Goal: Information Seeking & Learning: Learn about a topic

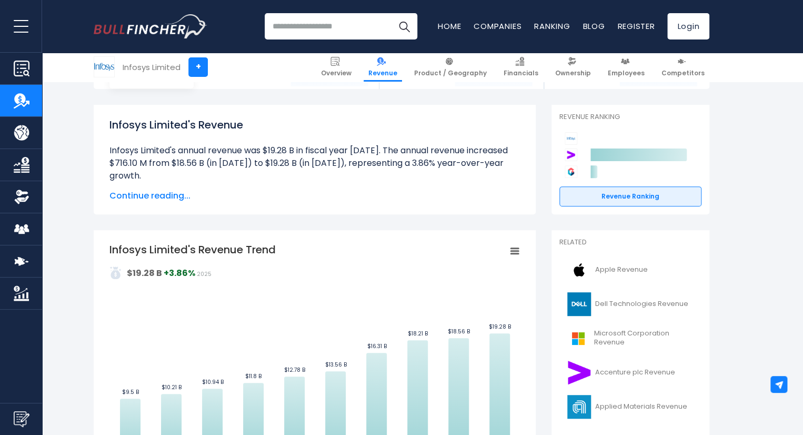
scroll to position [89, 0]
click at [518, 251] on icon "Infosys Limited's Revenue Trend" at bounding box center [514, 251] width 7 height 5
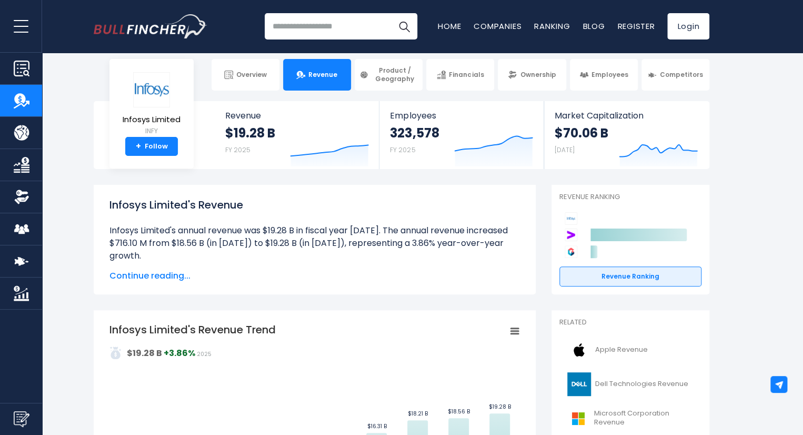
scroll to position [0, 0]
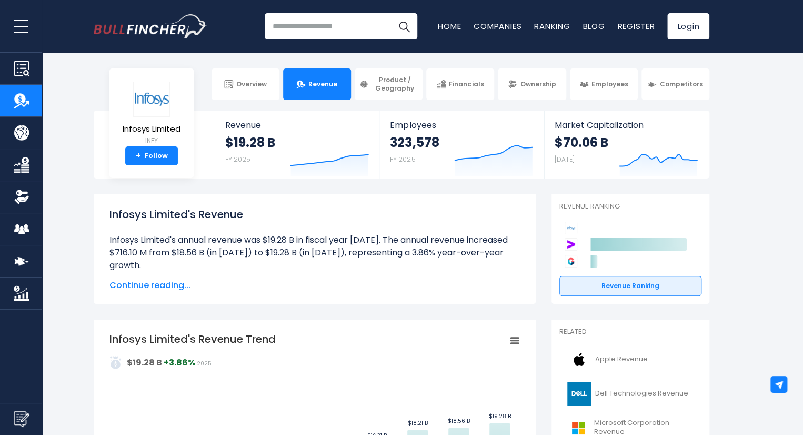
click at [168, 287] on span "Continue reading..." at bounding box center [314, 285] width 411 height 13
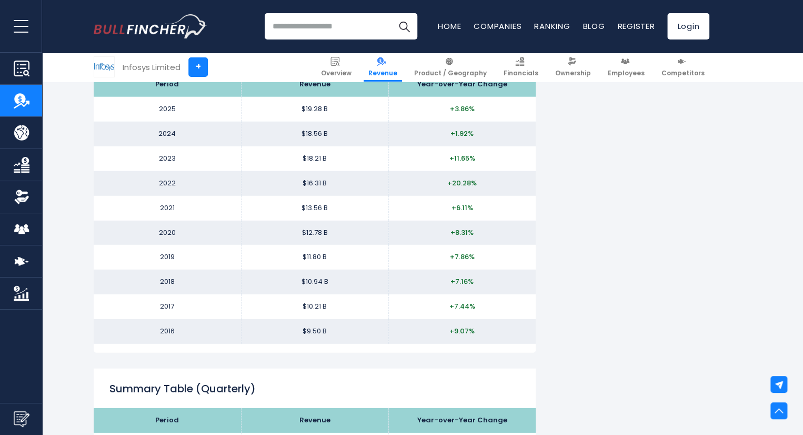
scroll to position [1313, 0]
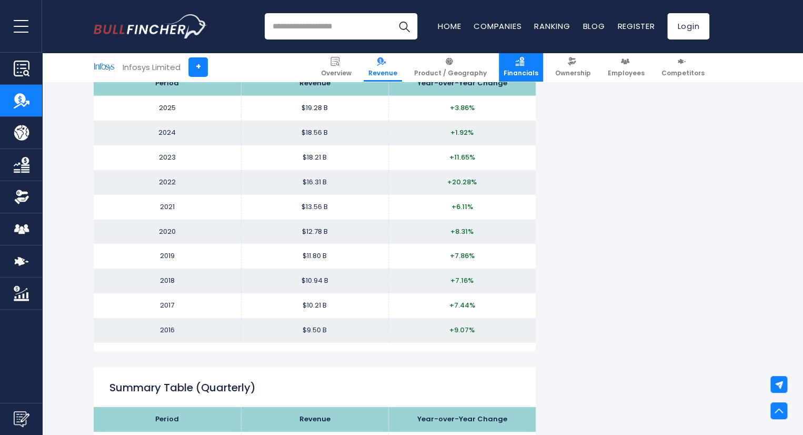
click at [541, 55] on link "Financials" at bounding box center [521, 67] width 44 height 29
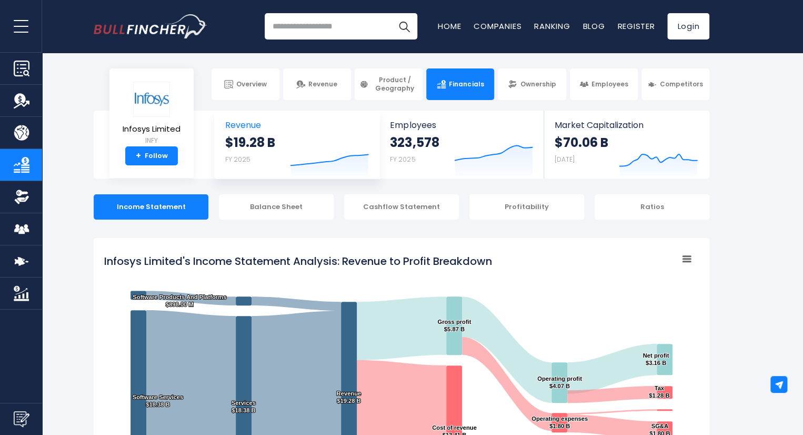
click at [242, 146] on strong "$19.28 B" at bounding box center [250, 142] width 50 height 16
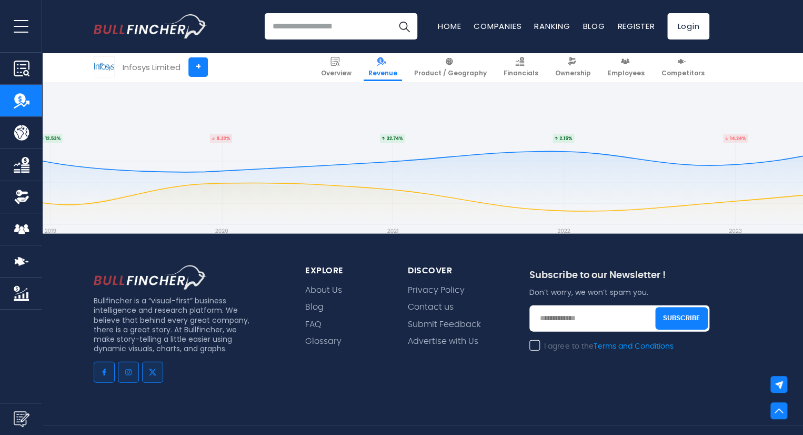
scroll to position [3177, 0]
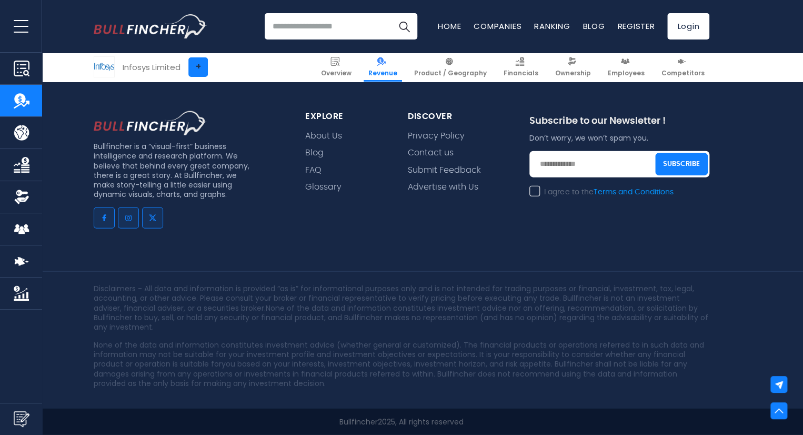
click at [196, 68] on link "+" at bounding box center [197, 66] width 19 height 19
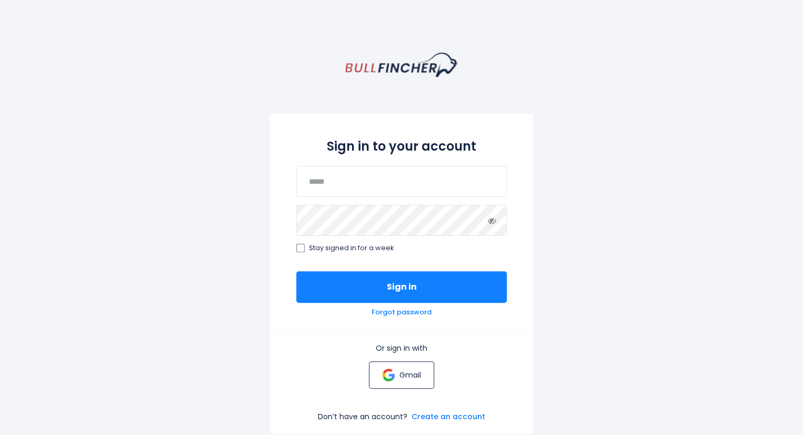
click at [392, 380] on img at bounding box center [388, 374] width 13 height 13
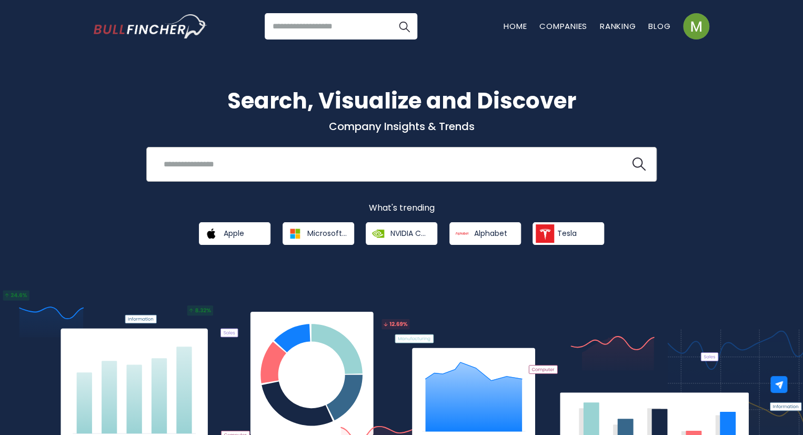
click at [389, 159] on input "search" at bounding box center [388, 163] width 462 height 19
type input "*"
type input "*******"
click at [632, 157] on button at bounding box center [639, 164] width 14 height 14
click at [643, 160] on img "search icon" at bounding box center [639, 164] width 14 height 14
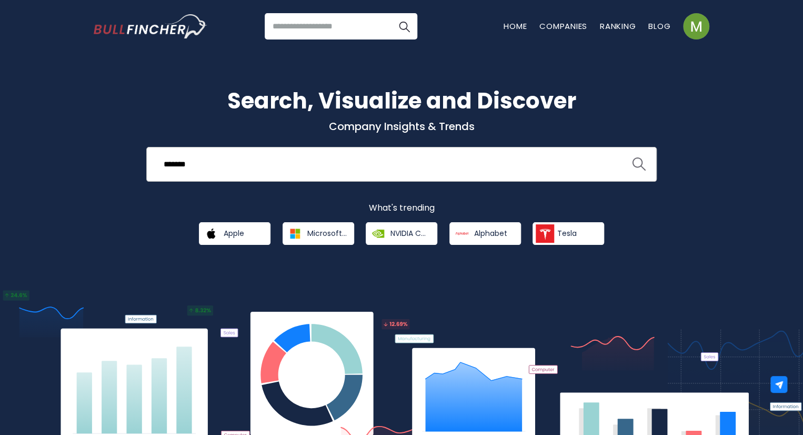
click at [643, 160] on img "search icon" at bounding box center [639, 164] width 14 height 14
click at [331, 33] on input "search" at bounding box center [341, 26] width 153 height 26
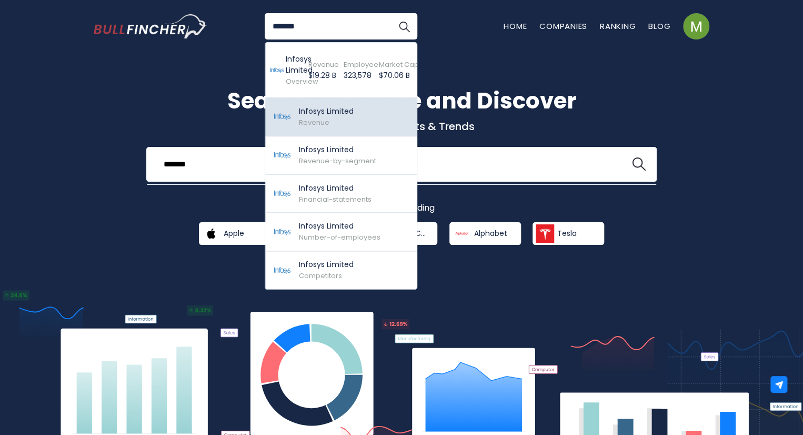
type input "*******"
click at [311, 113] on p "Infosys Limited" at bounding box center [326, 111] width 55 height 11
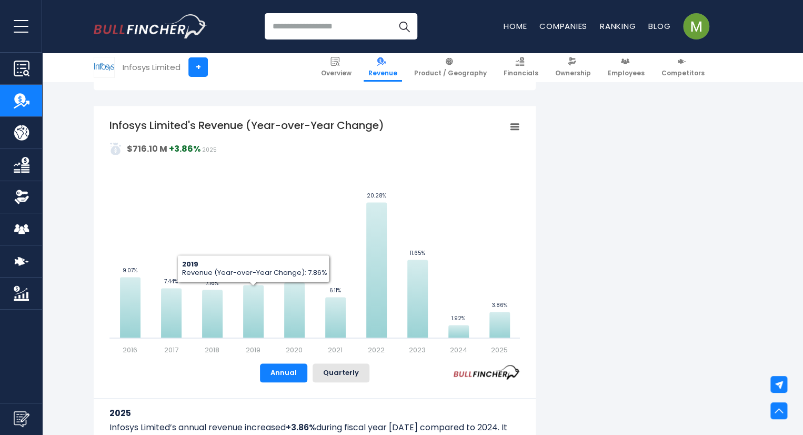
scroll to position [606, 0]
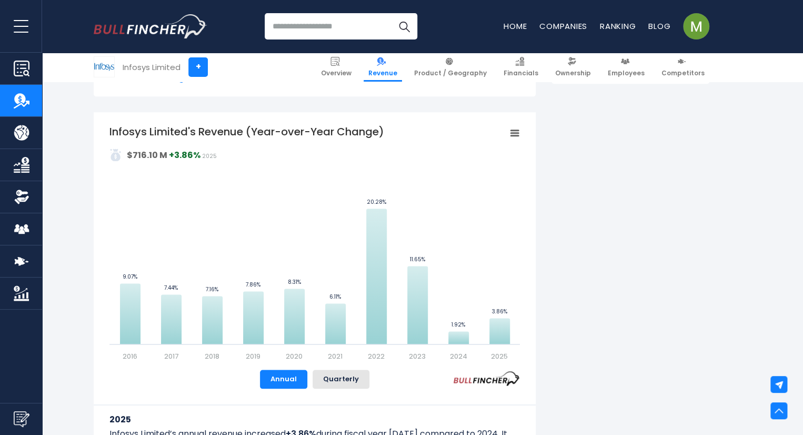
click at [514, 138] on rect "Infosys Limited's Revenue (Year-over-Year Change)" at bounding box center [514, 133] width 15 height 15
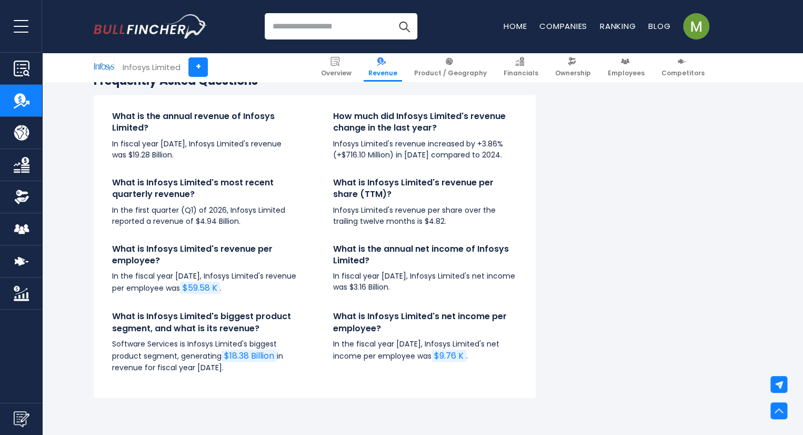
scroll to position [2340, 0]
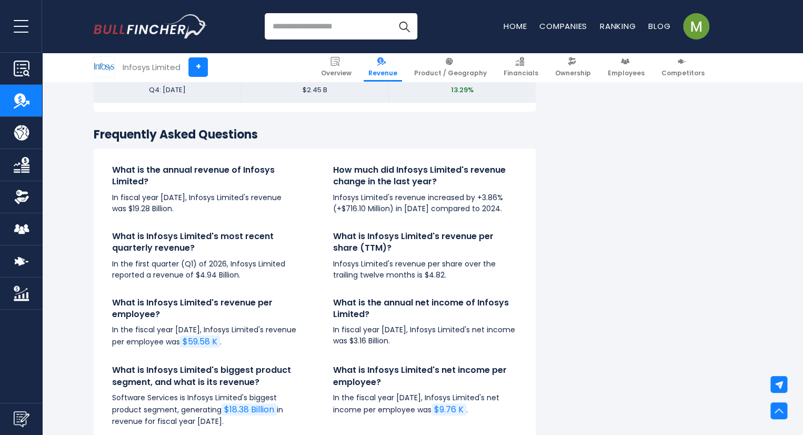
click at [17, 137] on img "Company Product/Geography" at bounding box center [22, 133] width 16 height 16
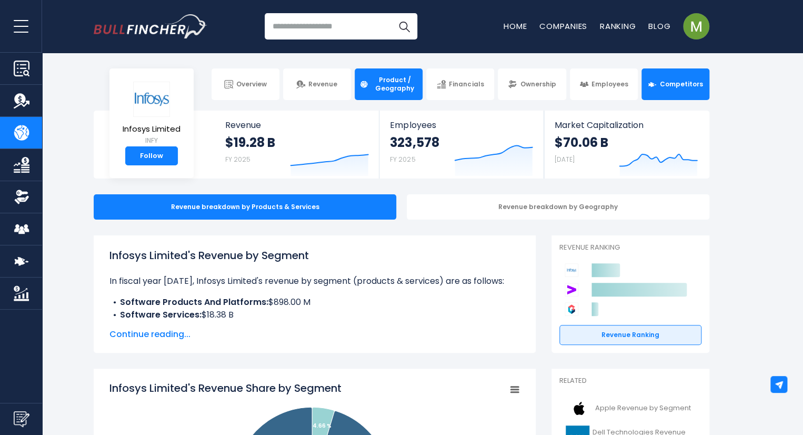
click at [696, 88] on span "Competitors" at bounding box center [681, 84] width 43 height 8
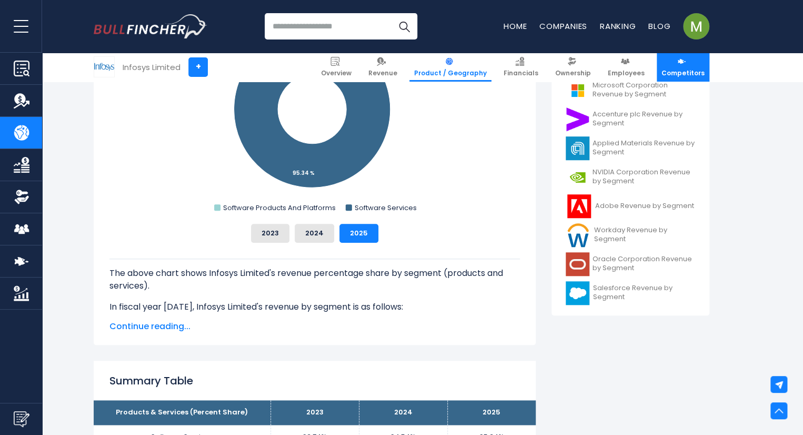
scroll to position [377, 0]
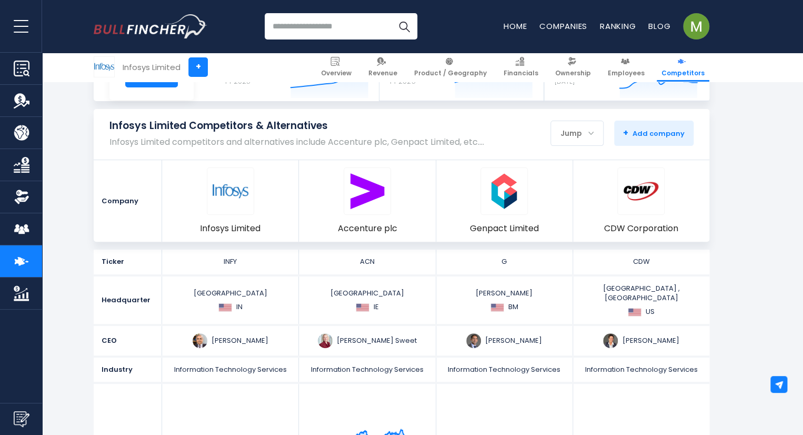
scroll to position [75, 0]
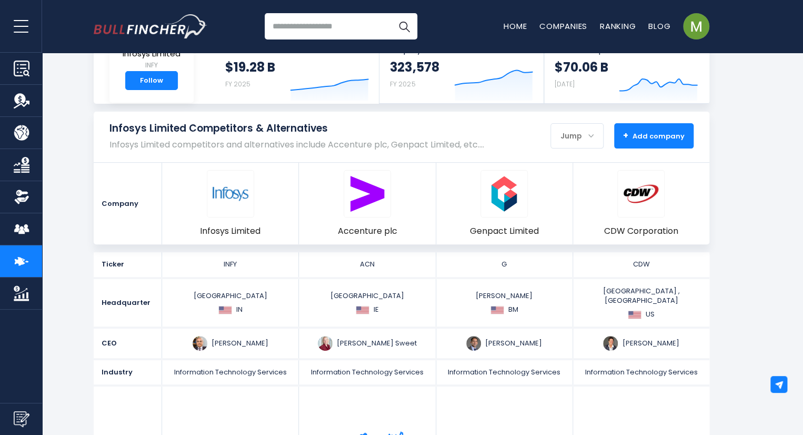
click at [655, 127] on button "+ Add company - Hide" at bounding box center [653, 135] width 79 height 25
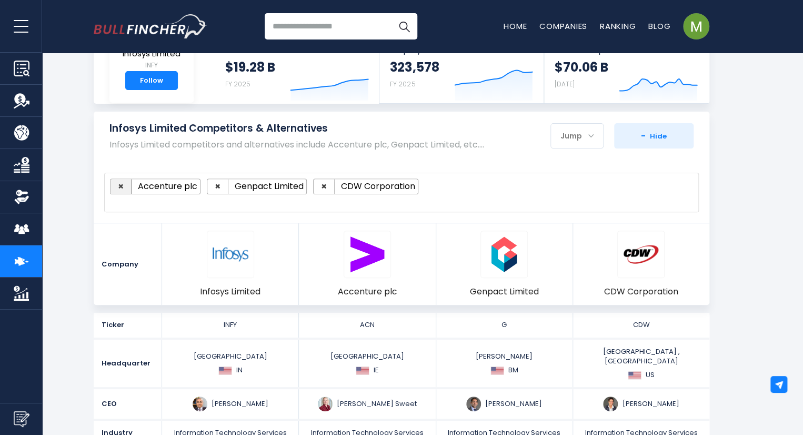
click at [122, 186] on span "×" at bounding box center [121, 185] width 6 height 13
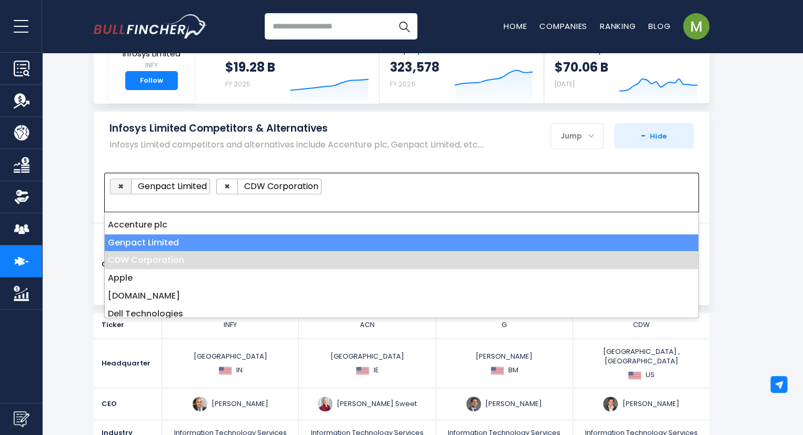
click at [122, 186] on span "×" at bounding box center [121, 185] width 6 height 13
select select "***"
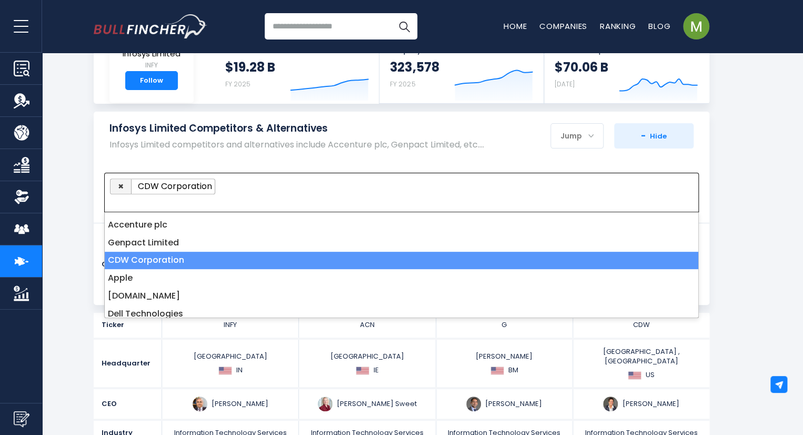
click at [122, 186] on span "×" at bounding box center [121, 185] width 6 height 13
select select
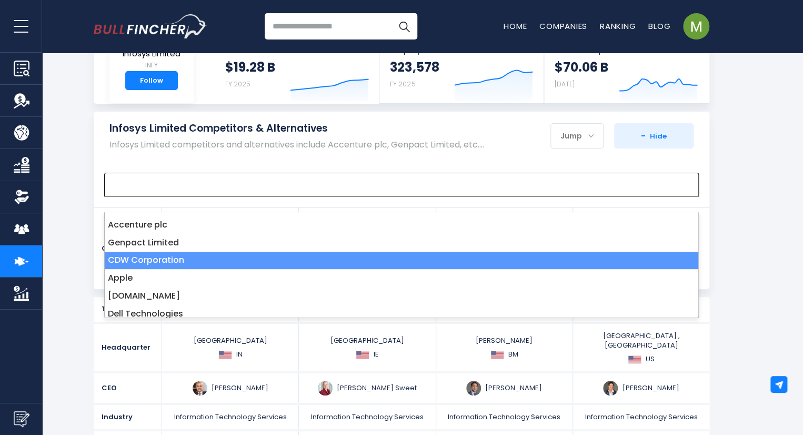
click at [122, 186] on span at bounding box center [397, 184] width 574 height 12
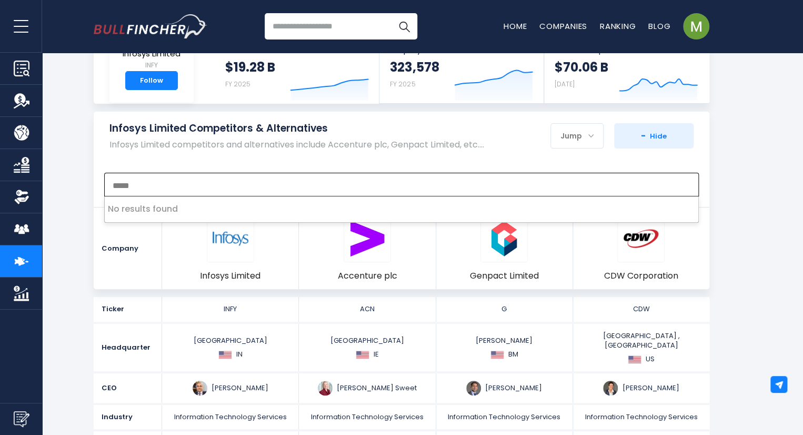
type textarea "*****"
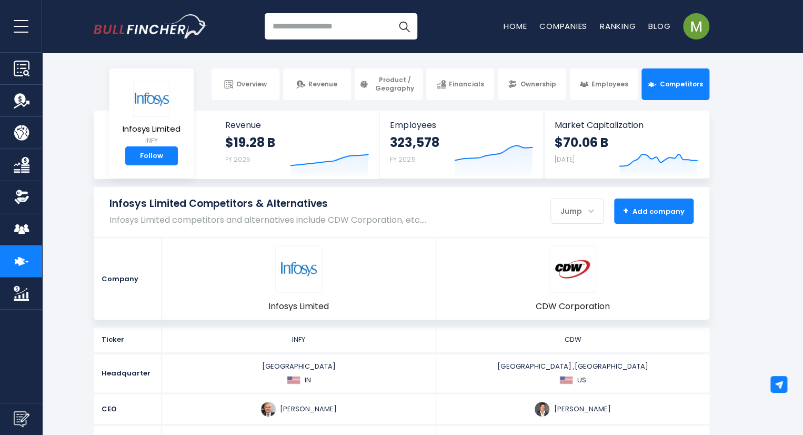
click at [634, 209] on span "+ Add company" at bounding box center [654, 210] width 62 height 9
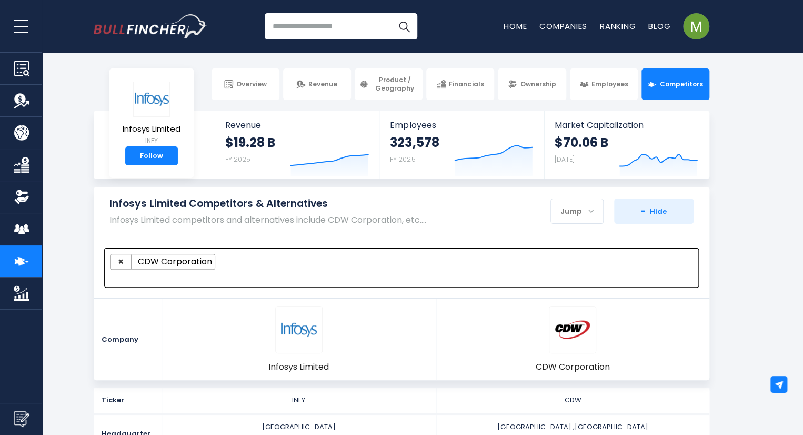
click at [384, 276] on span at bounding box center [397, 275] width 574 height 12
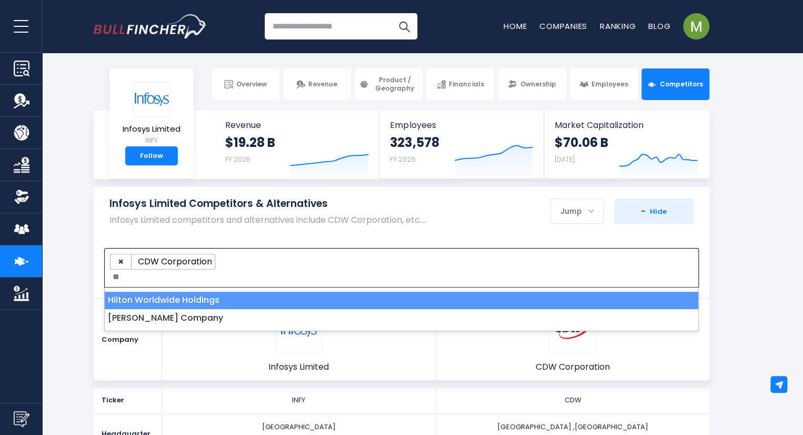
type textarea "*"
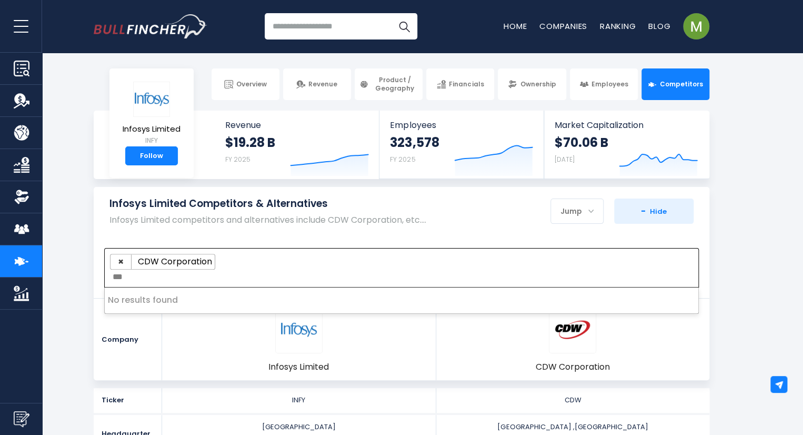
type textarea "***"
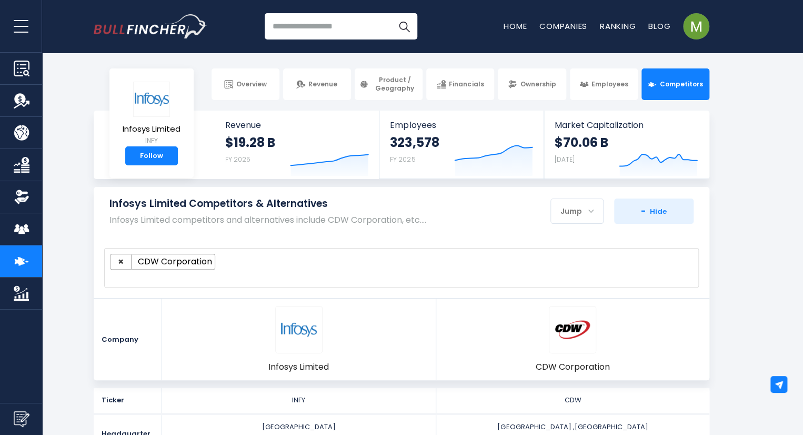
click at [320, 26] on input "search" at bounding box center [341, 26] width 153 height 26
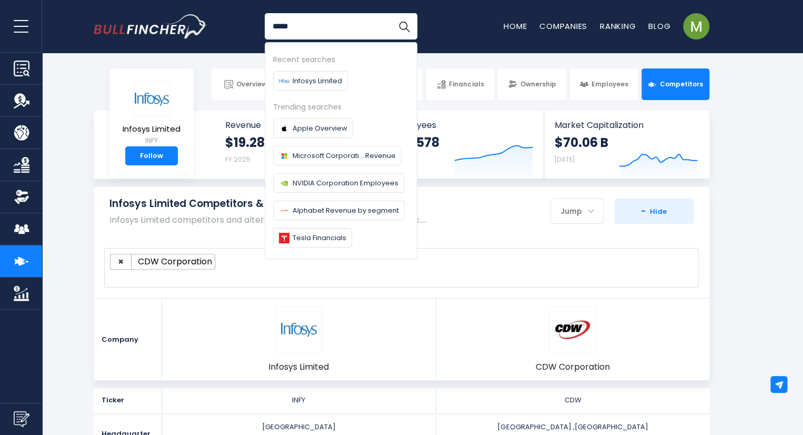
type input "*****"
click at [391, 13] on button "Search" at bounding box center [404, 26] width 26 height 26
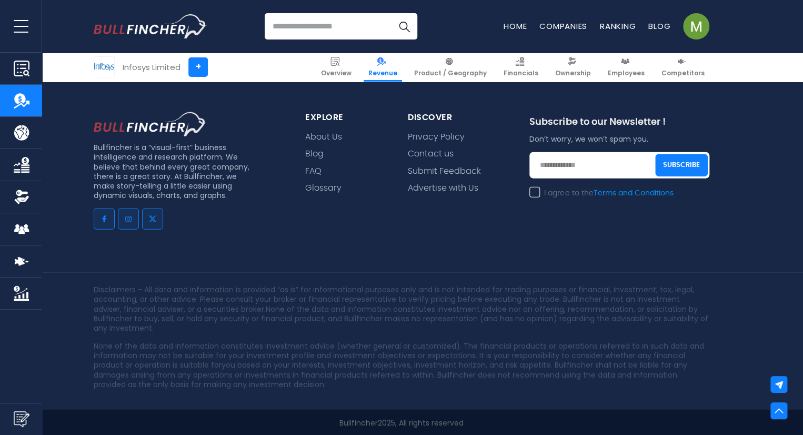
scroll to position [3177, 0]
click at [514, 26] on link "Home" at bounding box center [515, 26] width 23 height 11
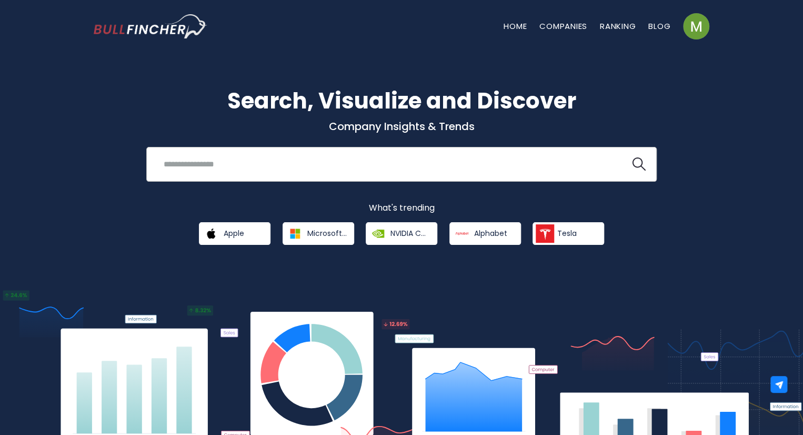
click at [248, 171] on input "search" at bounding box center [388, 163] width 462 height 19
